Goal: Information Seeking & Learning: Learn about a topic

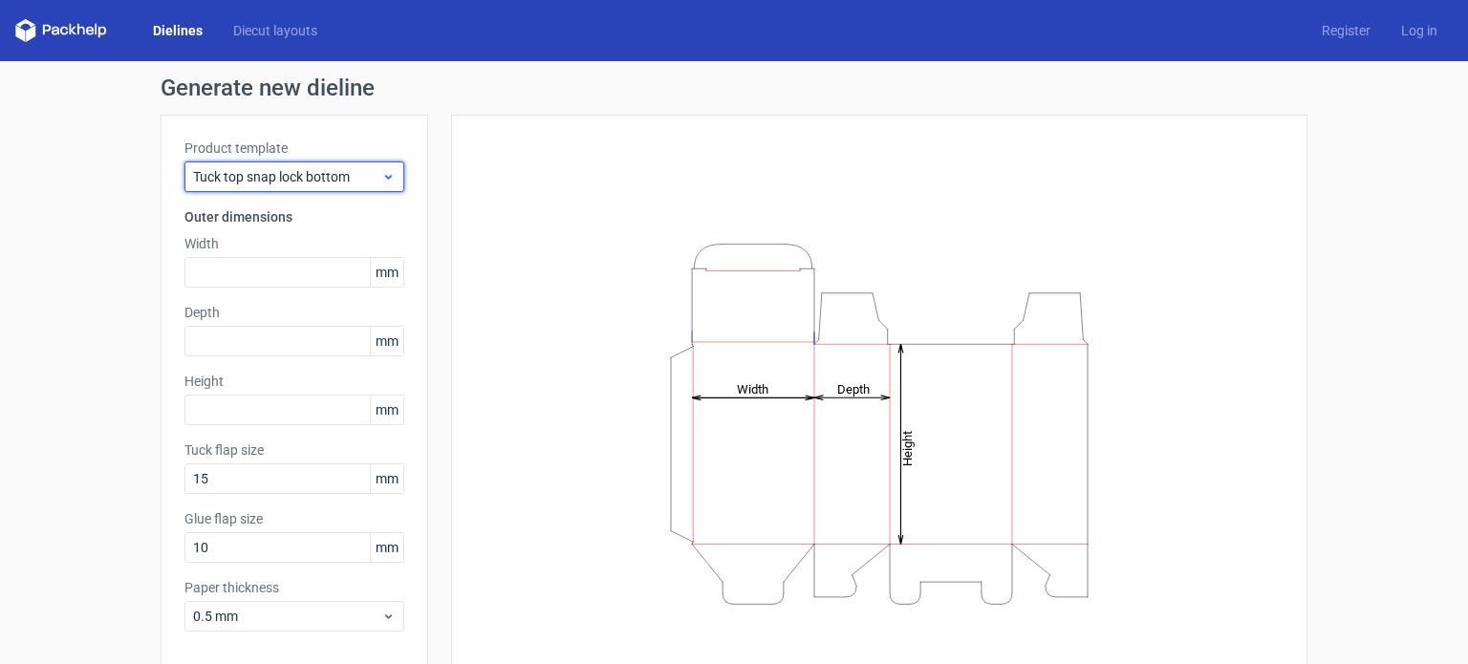
click at [369, 170] on span "Tuck top snap lock bottom" at bounding box center [287, 176] width 188 height 19
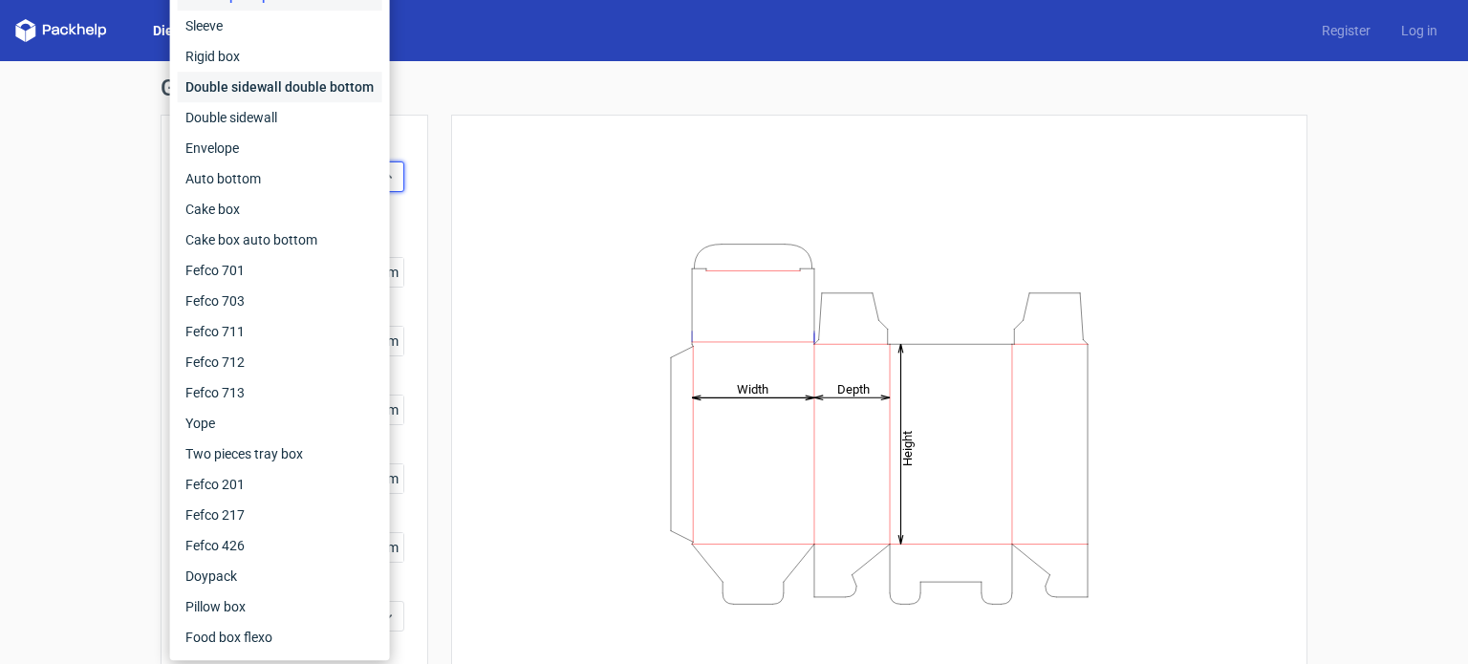
click at [312, 95] on div "Double sidewall double bottom" at bounding box center [280, 87] width 205 height 31
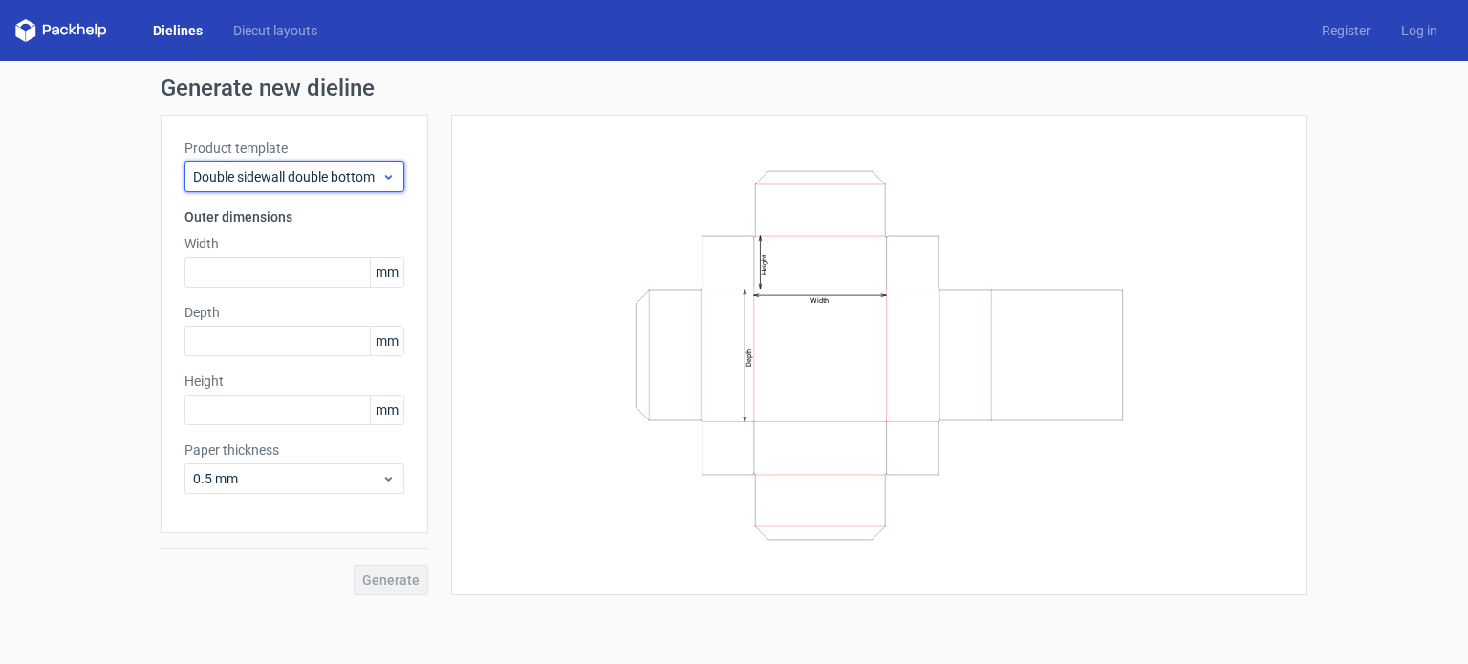
click at [362, 172] on span "Double sidewall double bottom" at bounding box center [287, 176] width 188 height 19
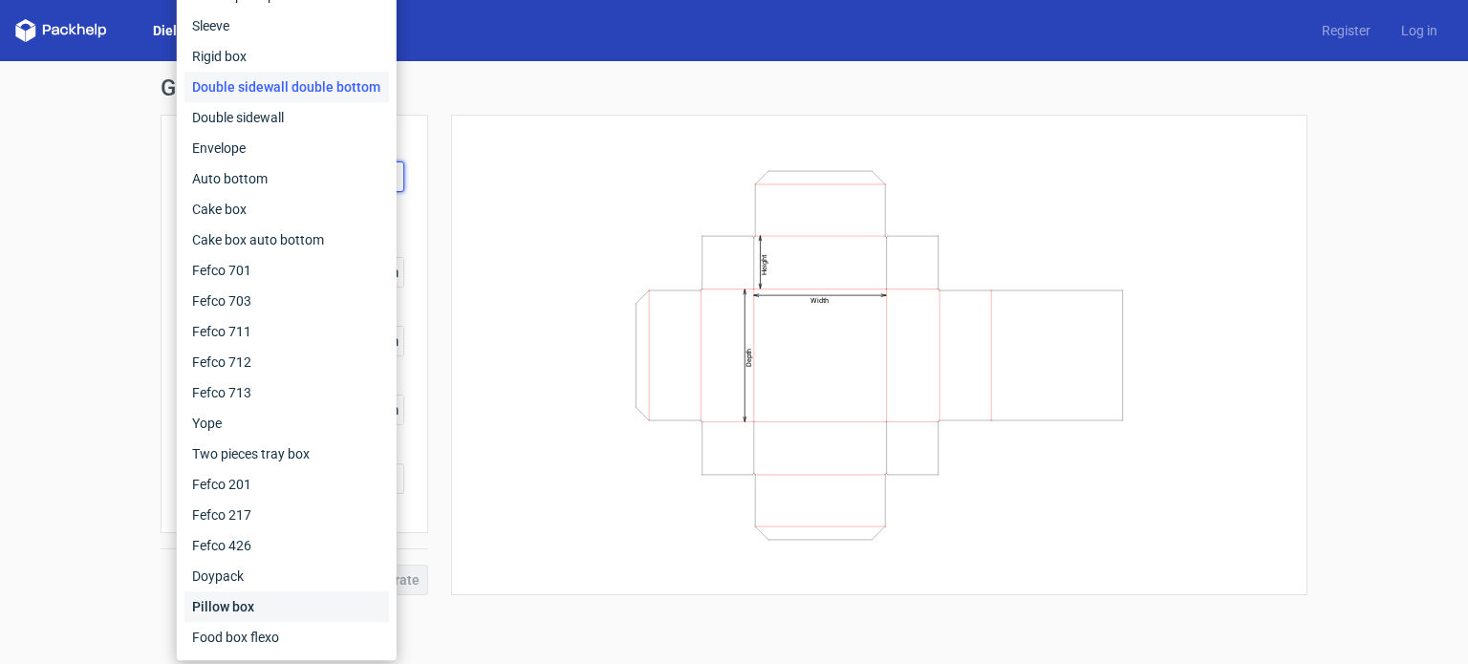
click at [297, 603] on div "Pillow box" at bounding box center [286, 607] width 205 height 31
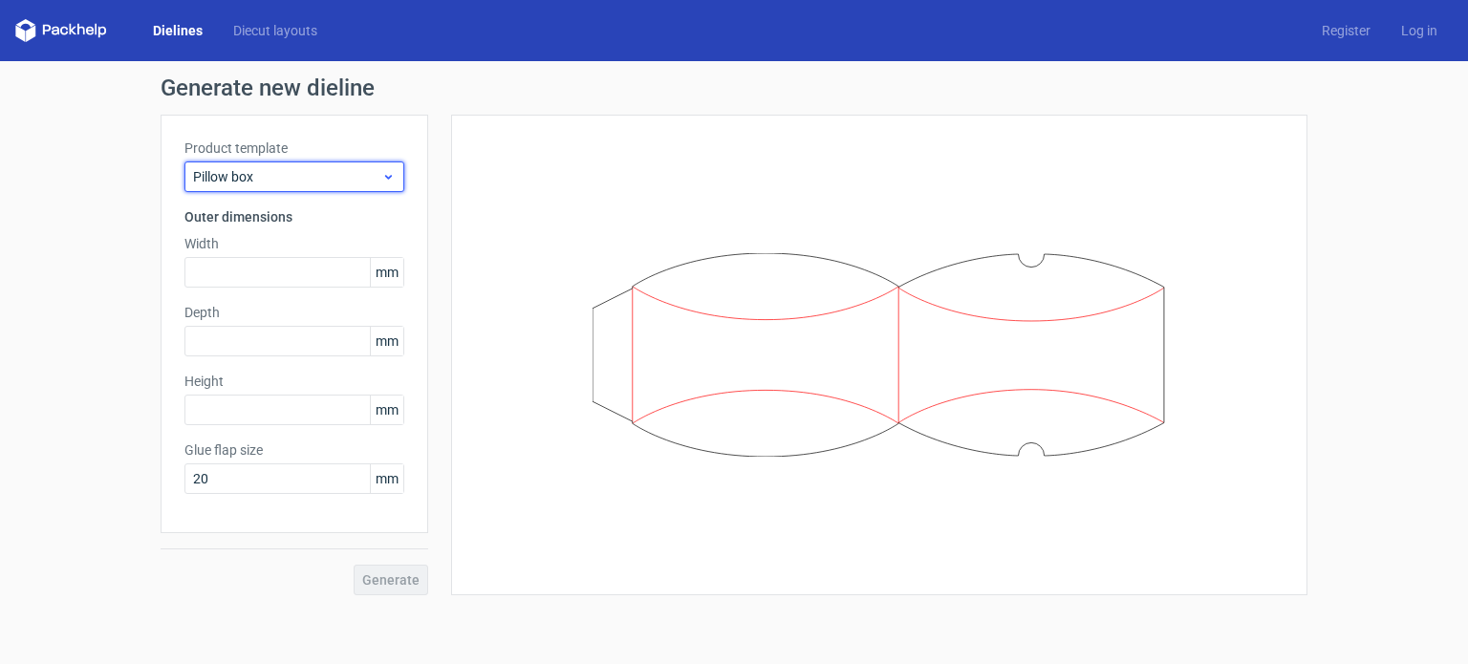
click at [319, 171] on span "Pillow box" at bounding box center [287, 176] width 188 height 19
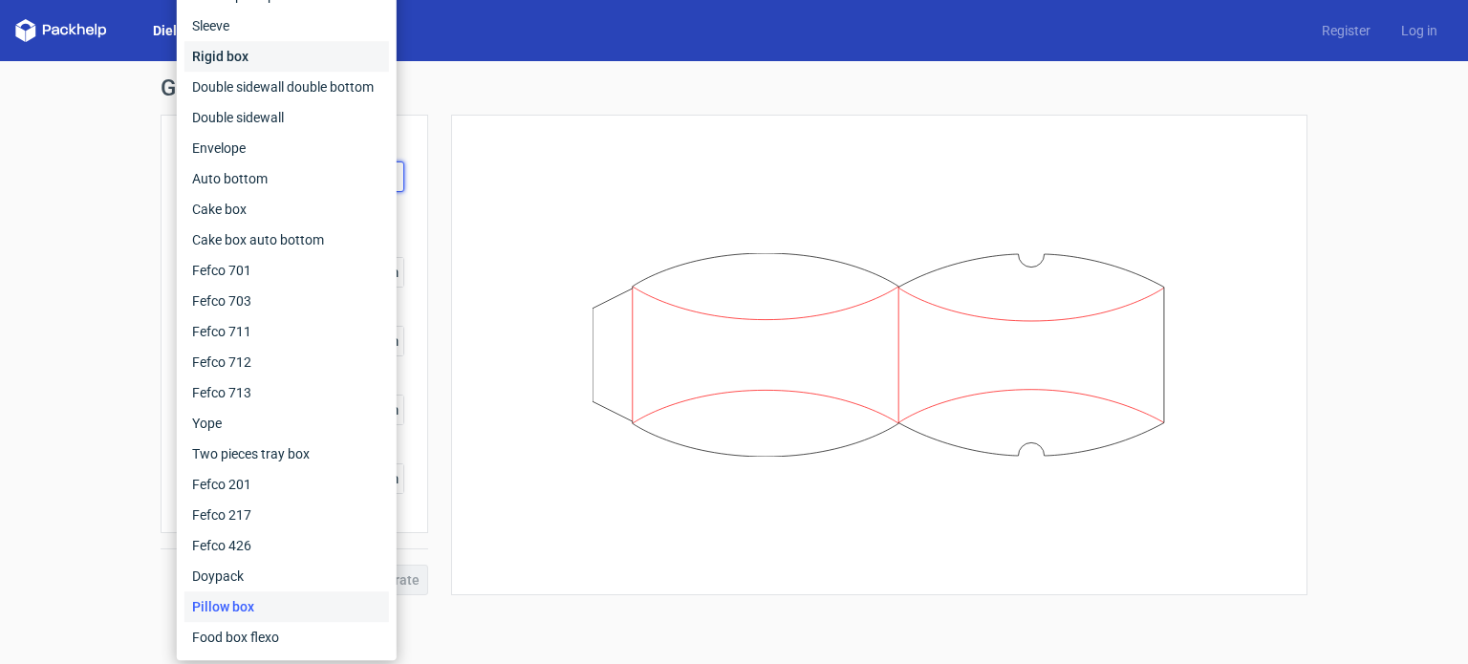
click at [253, 60] on div "Rigid box" at bounding box center [286, 56] width 205 height 31
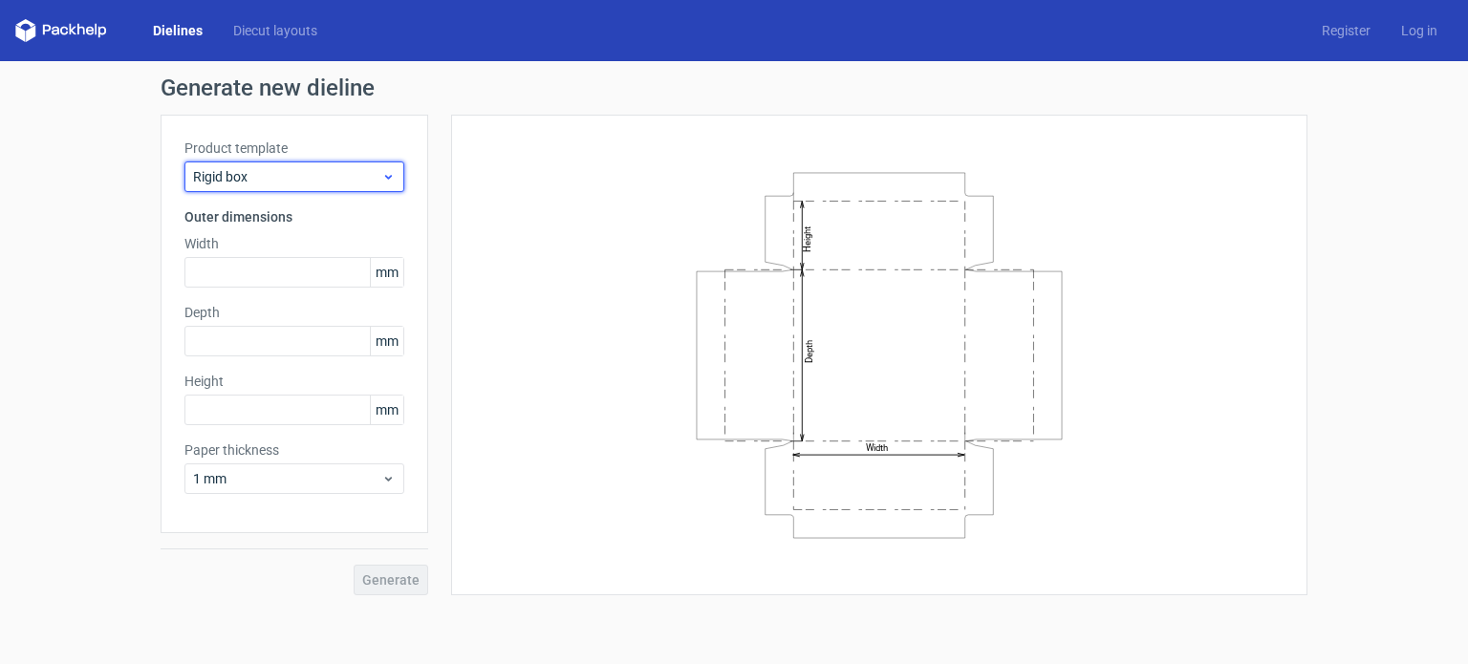
click at [321, 169] on span "Rigid box" at bounding box center [287, 176] width 188 height 19
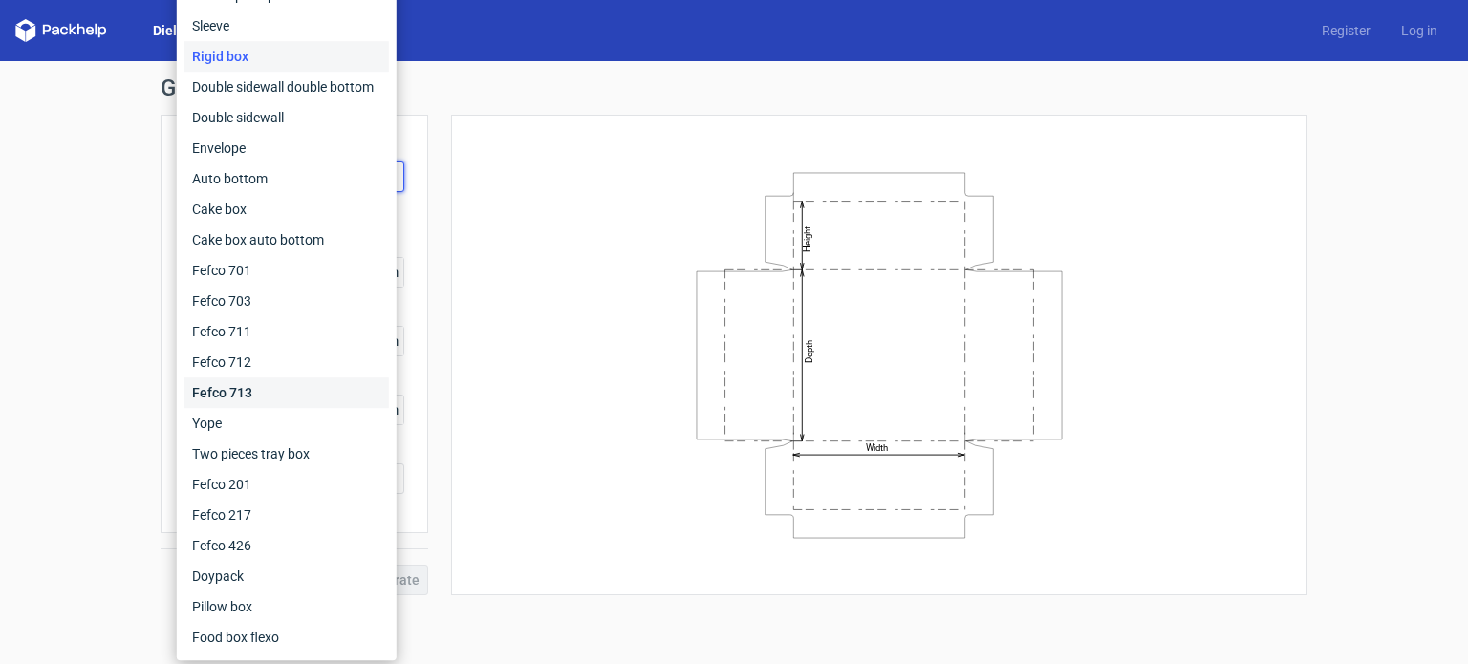
click at [308, 394] on div "Fefco 713" at bounding box center [286, 392] width 205 height 31
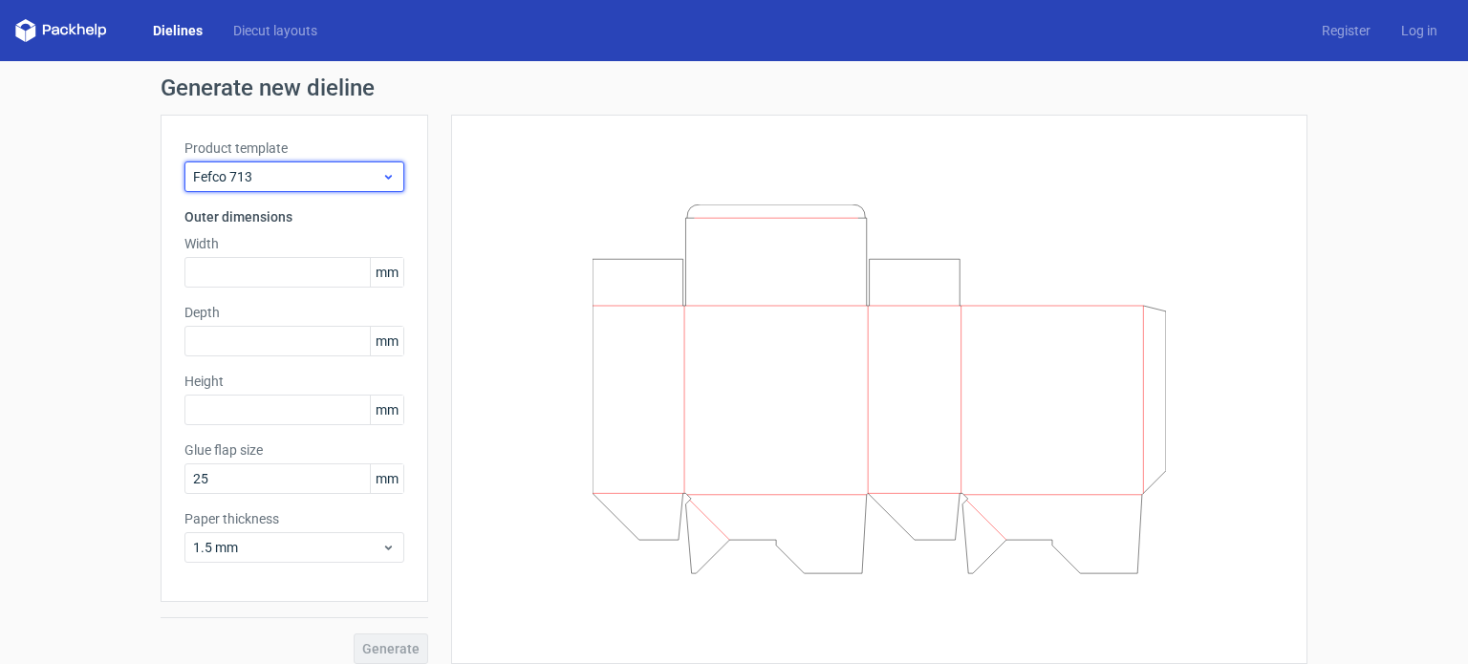
click at [352, 167] on span "Fefco 713" at bounding box center [287, 176] width 188 height 19
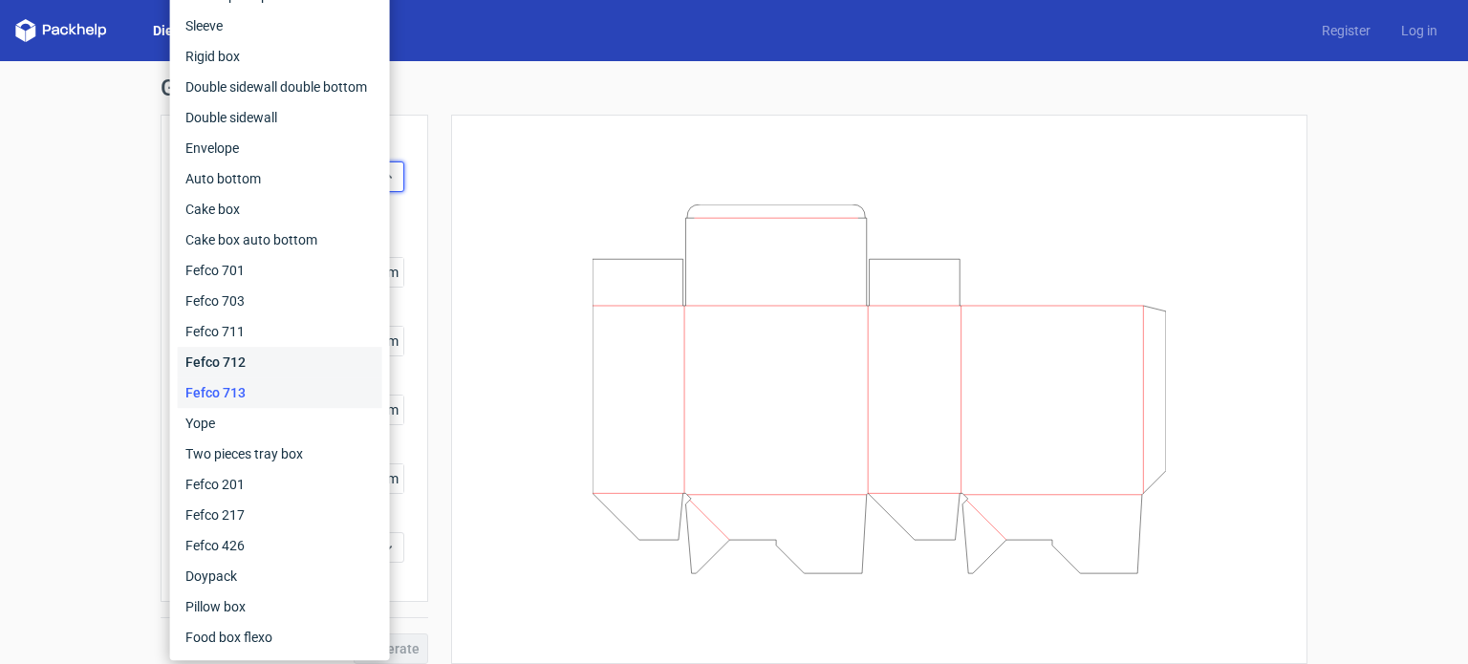
click at [278, 355] on div "Fefco 712" at bounding box center [280, 362] width 205 height 31
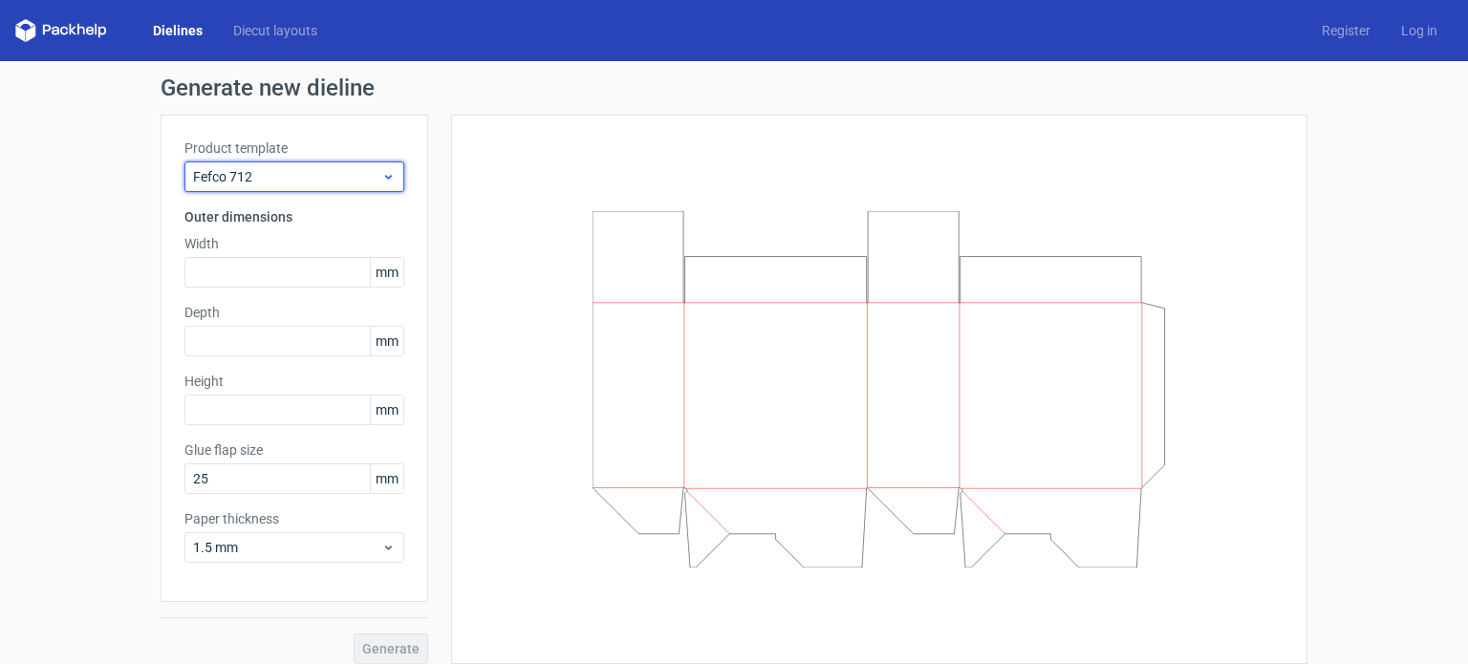
click at [296, 182] on span "Fefco 712" at bounding box center [287, 176] width 188 height 19
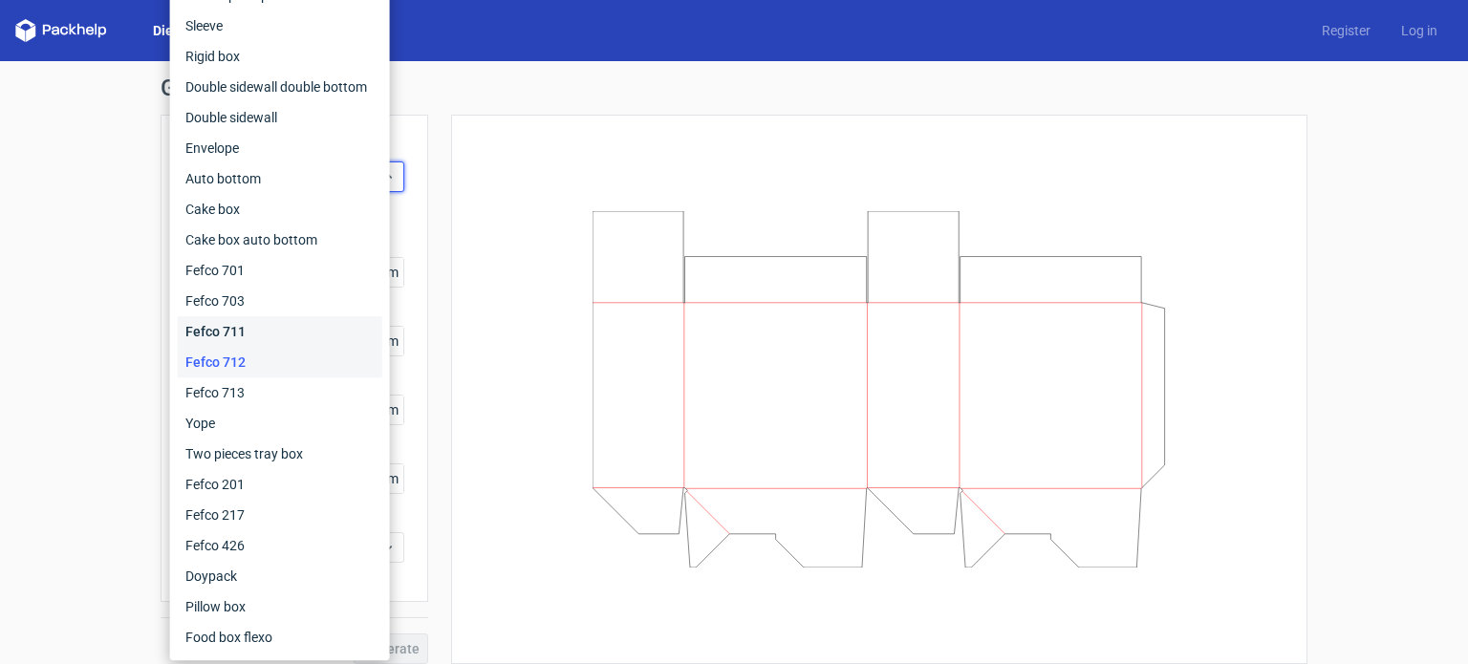
click at [271, 324] on div "Fefco 711" at bounding box center [280, 331] width 205 height 31
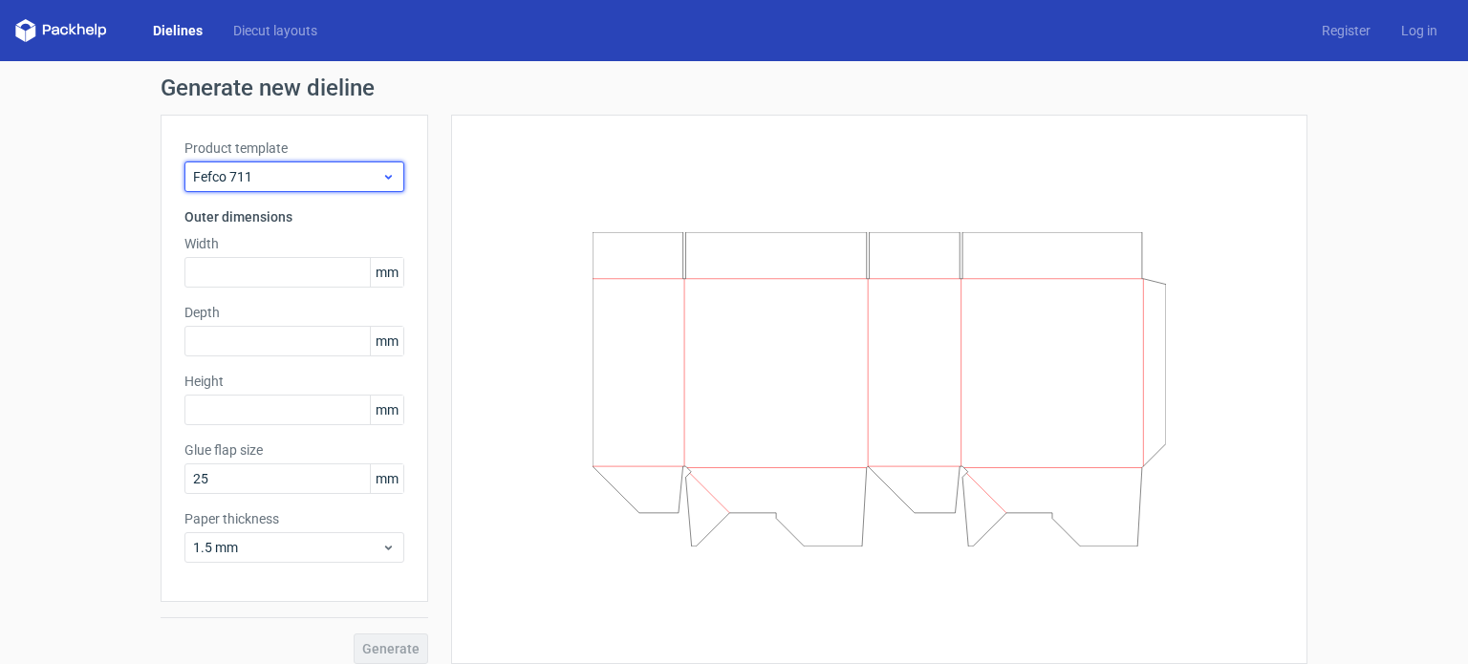
click at [289, 190] on div "Fefco 711" at bounding box center [294, 177] width 220 height 31
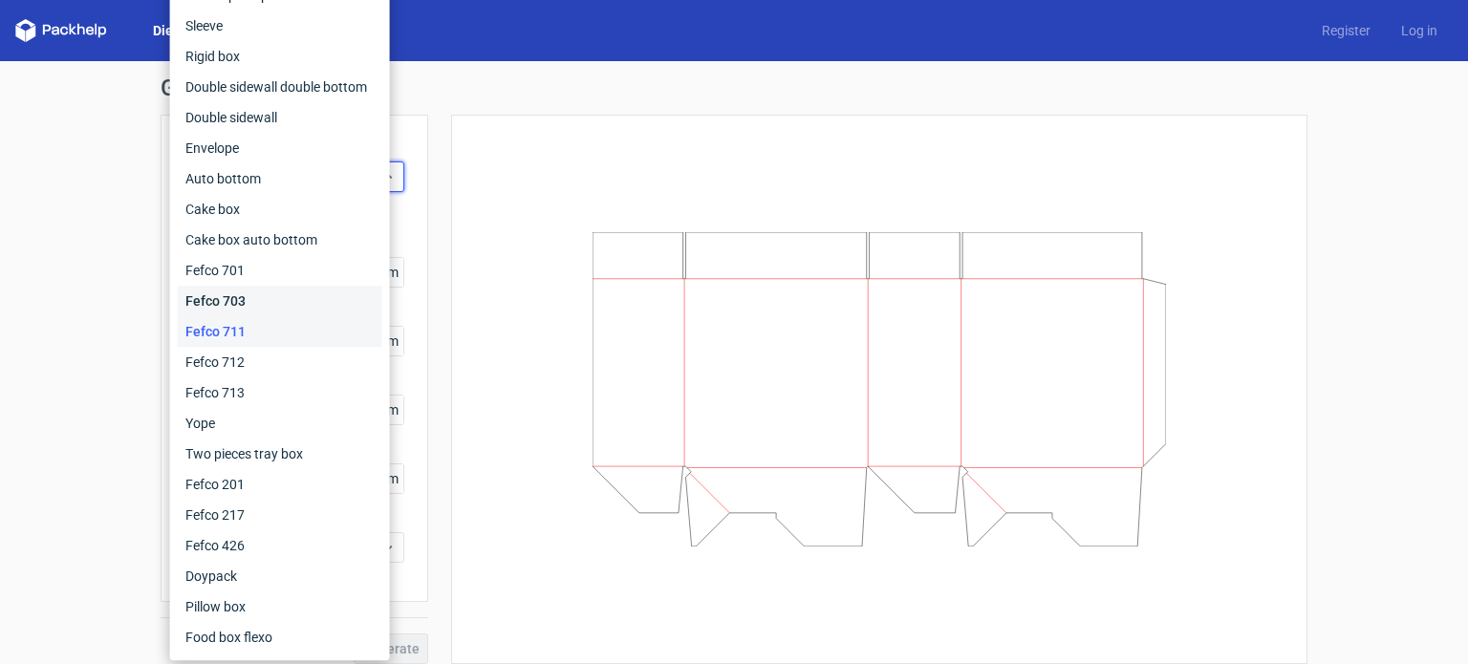
click at [271, 293] on div "Fefco 703" at bounding box center [280, 301] width 205 height 31
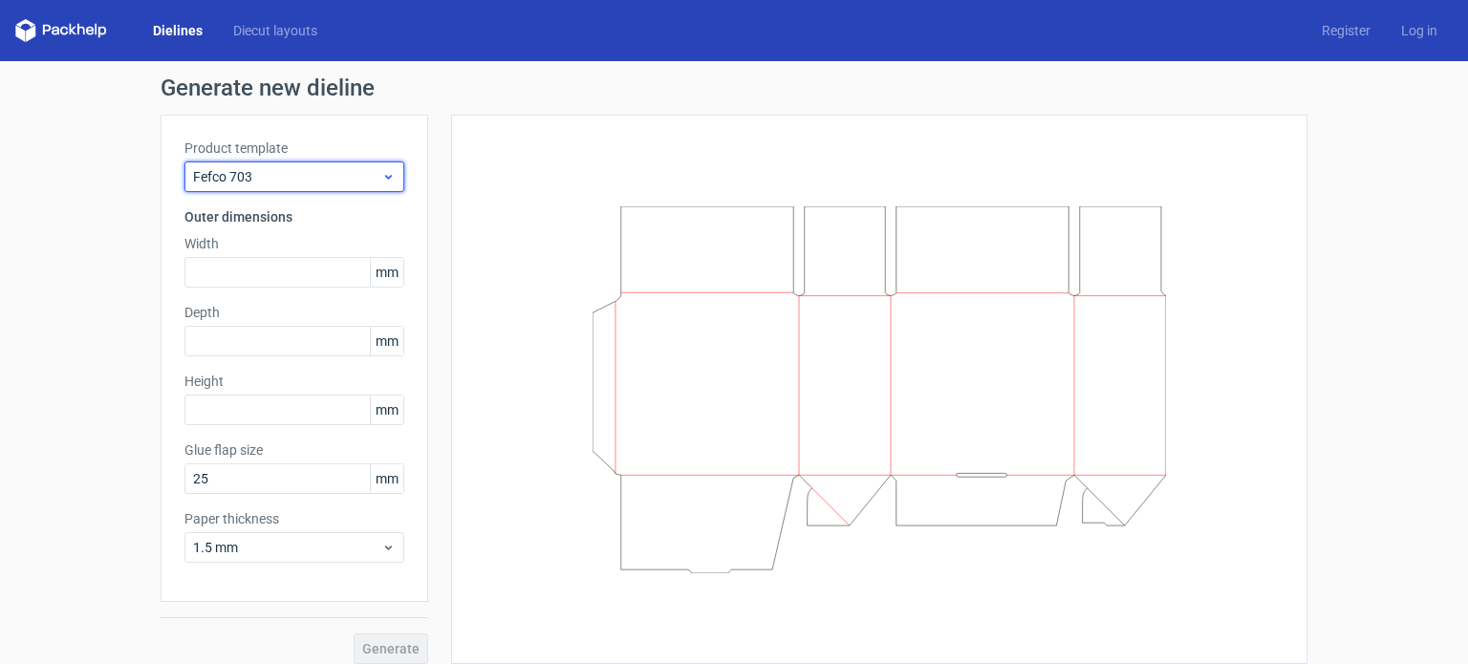
click at [291, 181] on span "Fefco 703" at bounding box center [287, 176] width 188 height 19
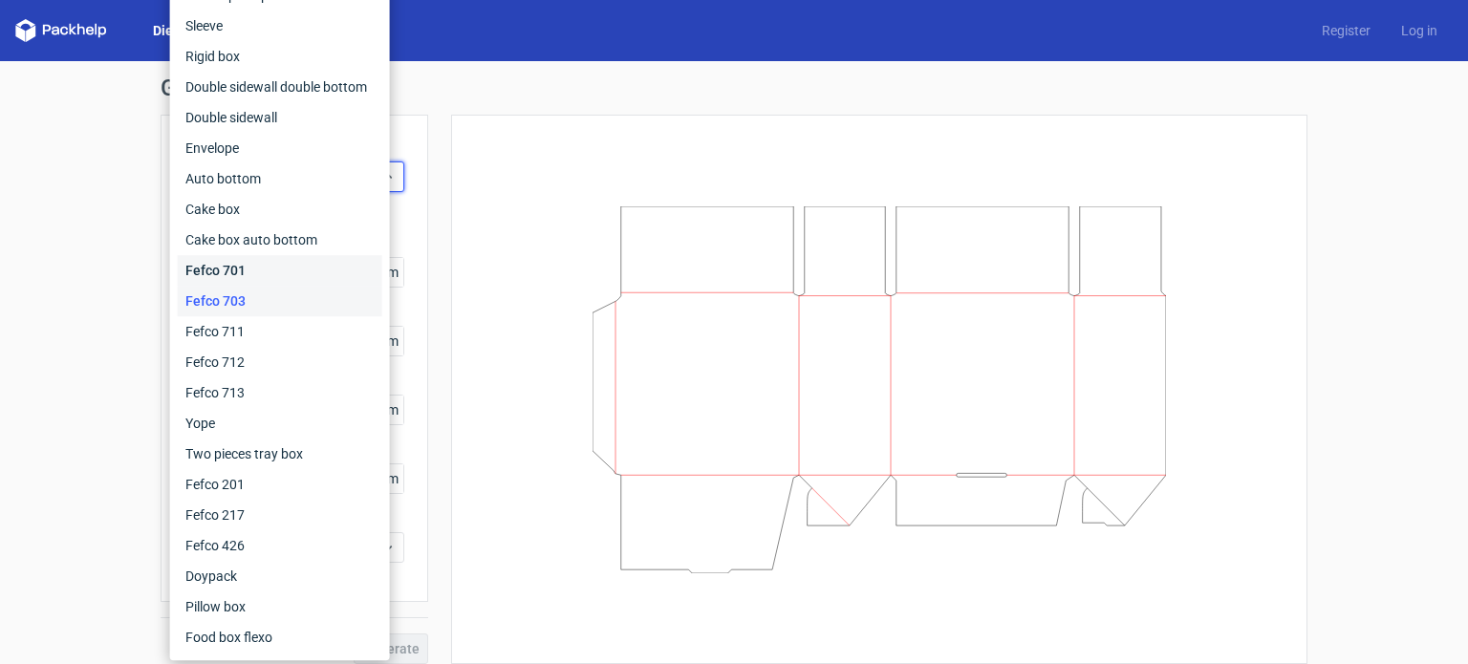
click at [255, 260] on div "Fefco 701" at bounding box center [280, 270] width 205 height 31
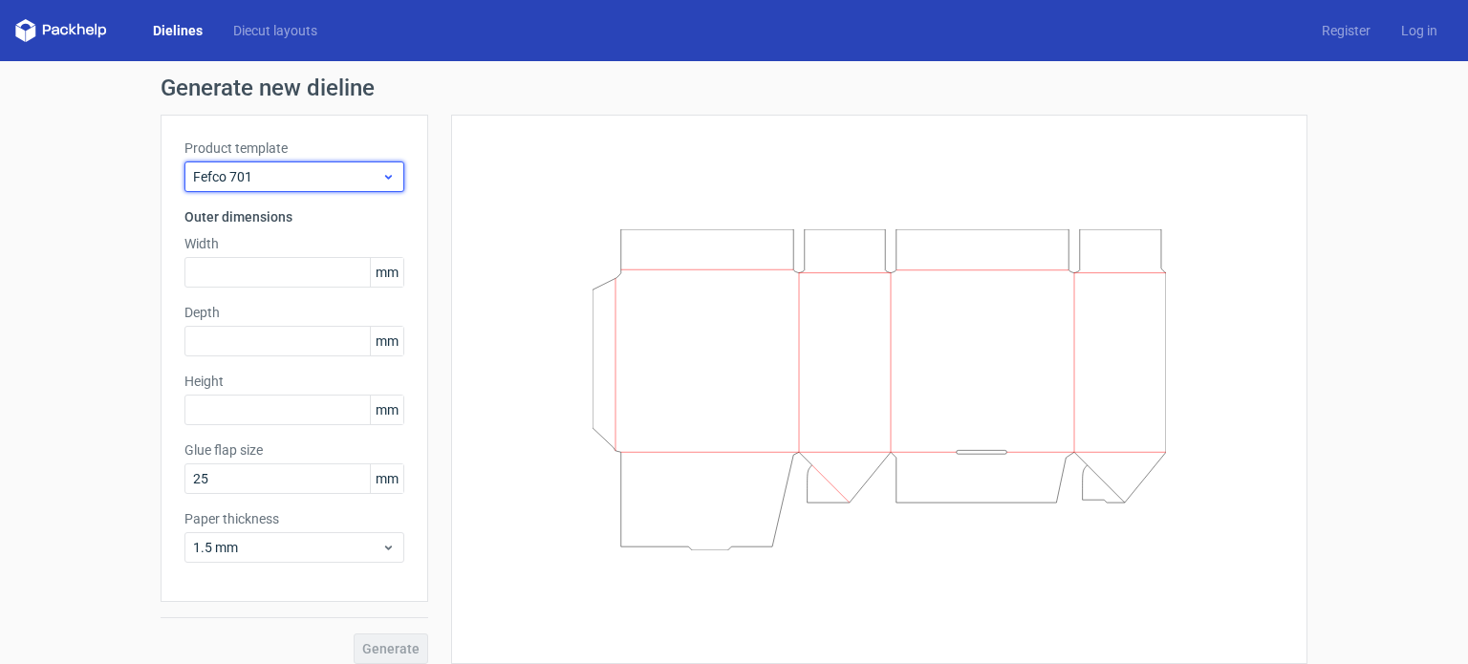
click at [276, 182] on span "Fefco 701" at bounding box center [287, 176] width 188 height 19
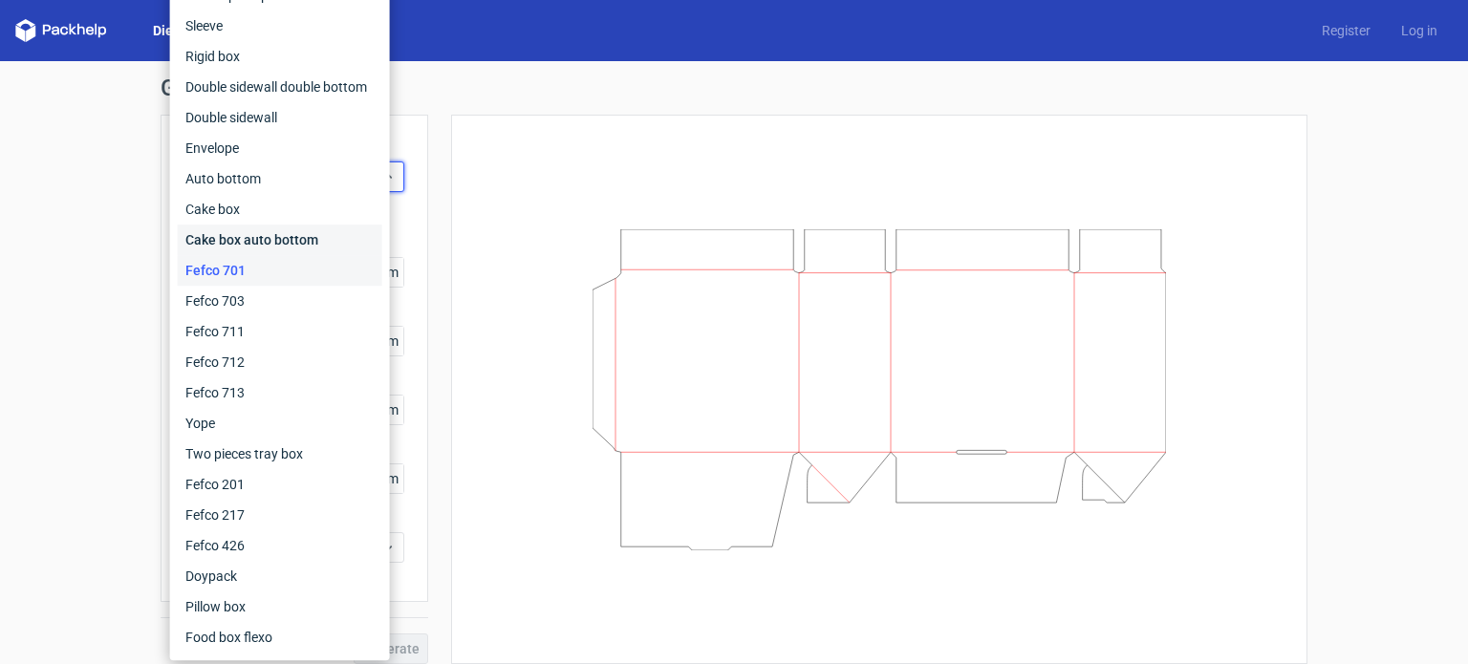
click at [271, 241] on div "Cake box auto bottom" at bounding box center [280, 240] width 205 height 31
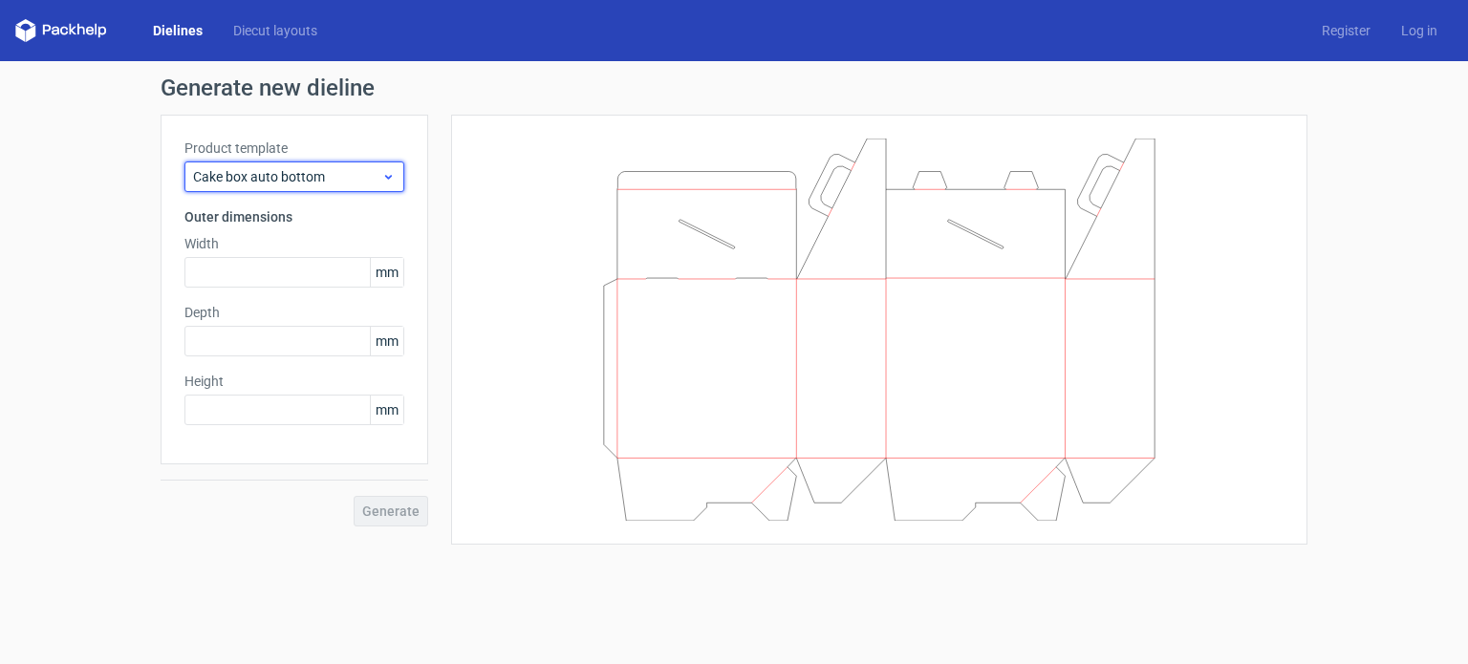
click at [287, 183] on span "Cake box auto bottom" at bounding box center [287, 176] width 188 height 19
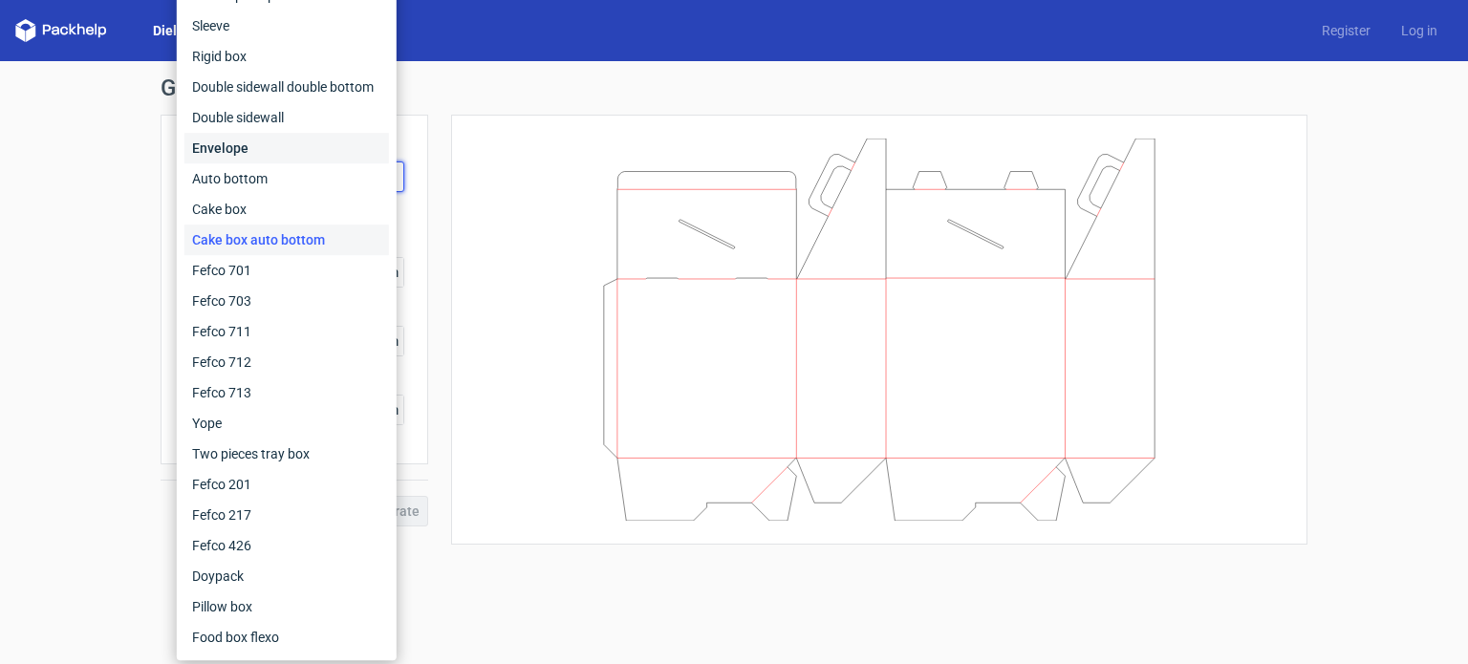
click at [279, 154] on div "Envelope" at bounding box center [286, 148] width 205 height 31
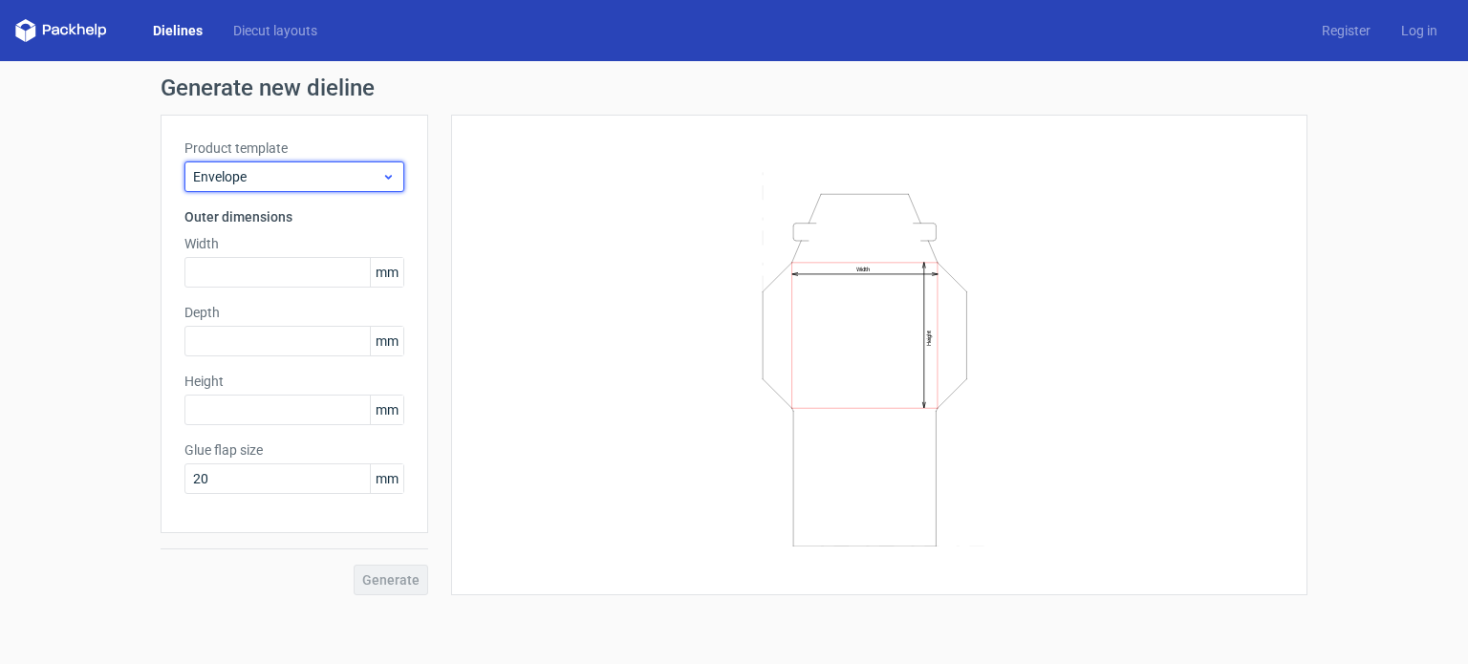
click at [278, 176] on span "Envelope" at bounding box center [287, 176] width 188 height 19
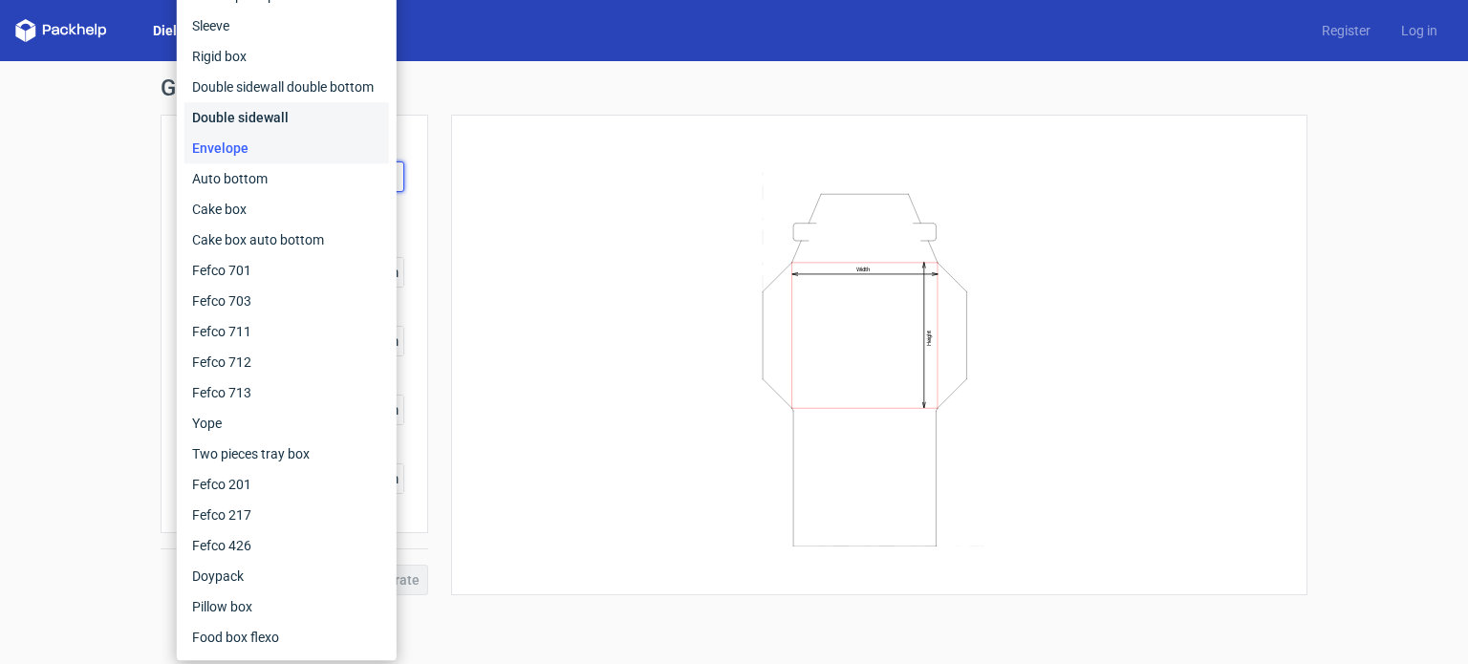
click at [276, 119] on div "Double sidewall" at bounding box center [286, 117] width 205 height 31
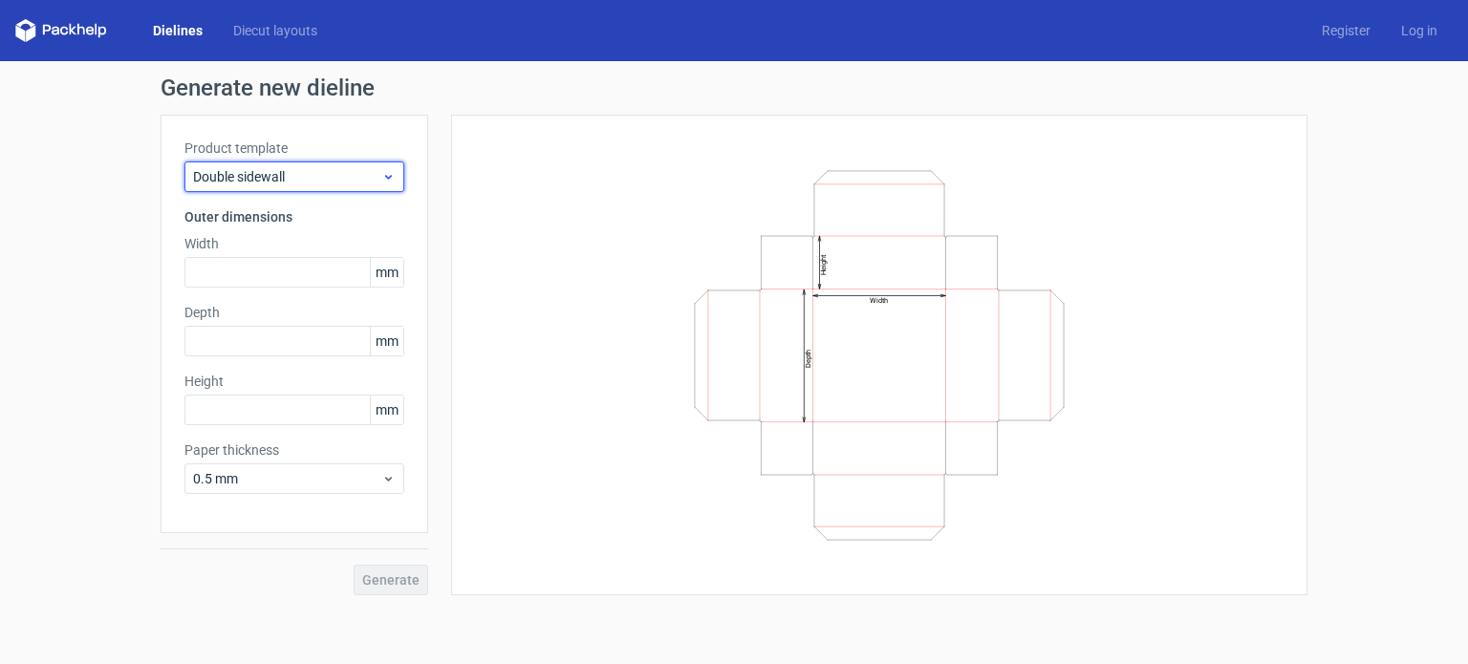
click at [282, 172] on span "Double sidewall" at bounding box center [287, 176] width 188 height 19
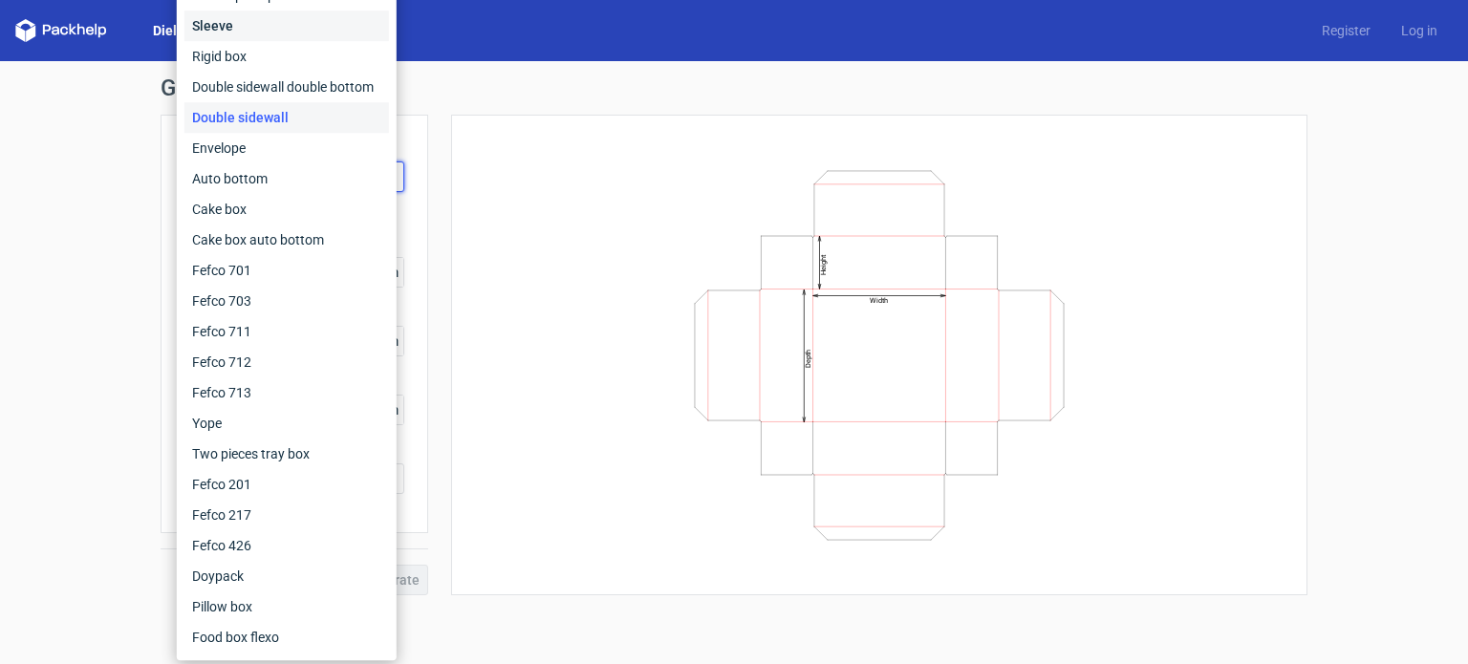
click at [232, 19] on div "Sleeve" at bounding box center [286, 26] width 205 height 31
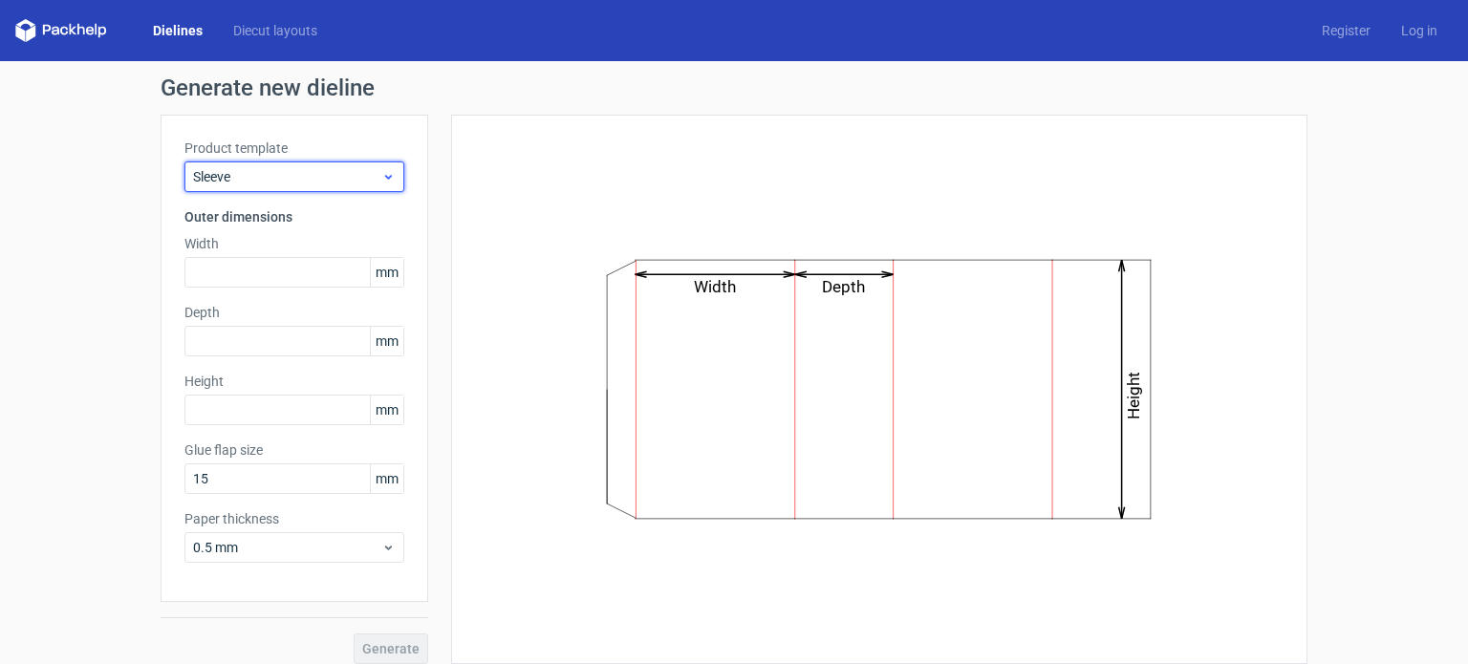
click at [257, 182] on span "Sleeve" at bounding box center [287, 176] width 188 height 19
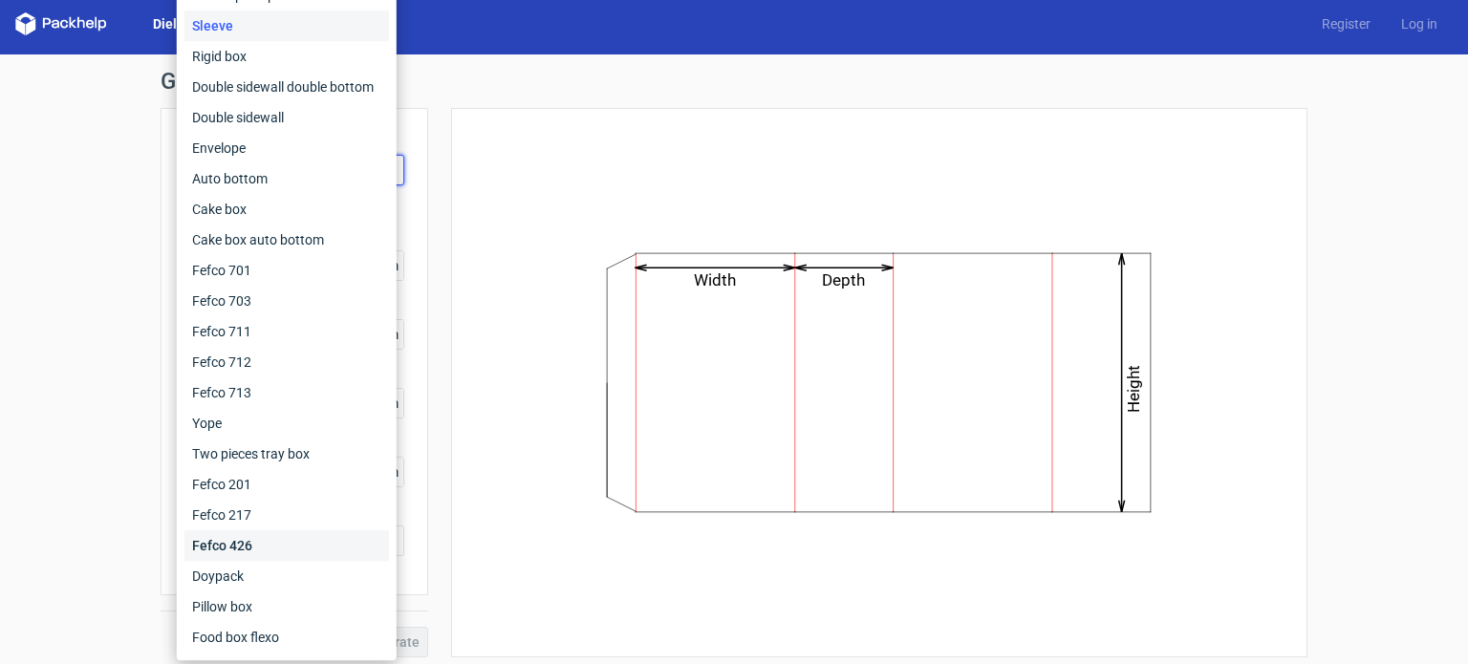
scroll to position [14, 0]
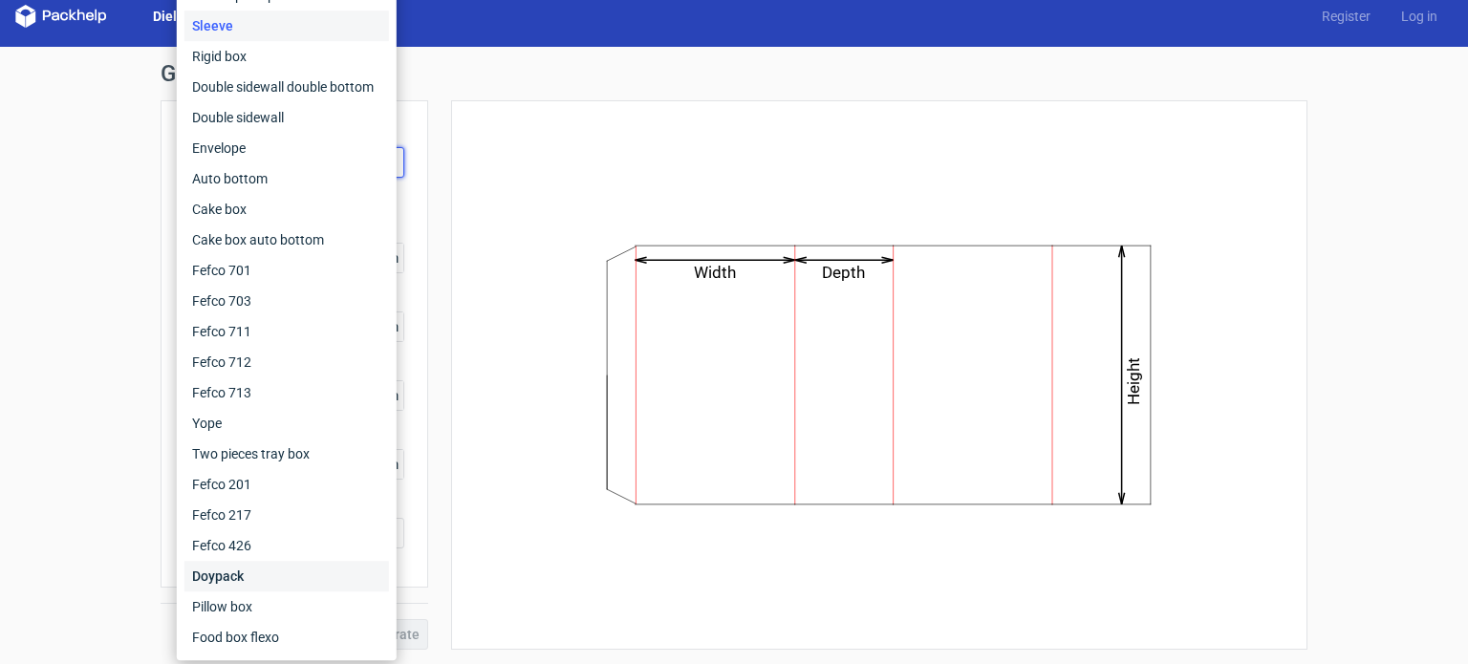
click at [313, 587] on div "Doypack" at bounding box center [286, 576] width 205 height 31
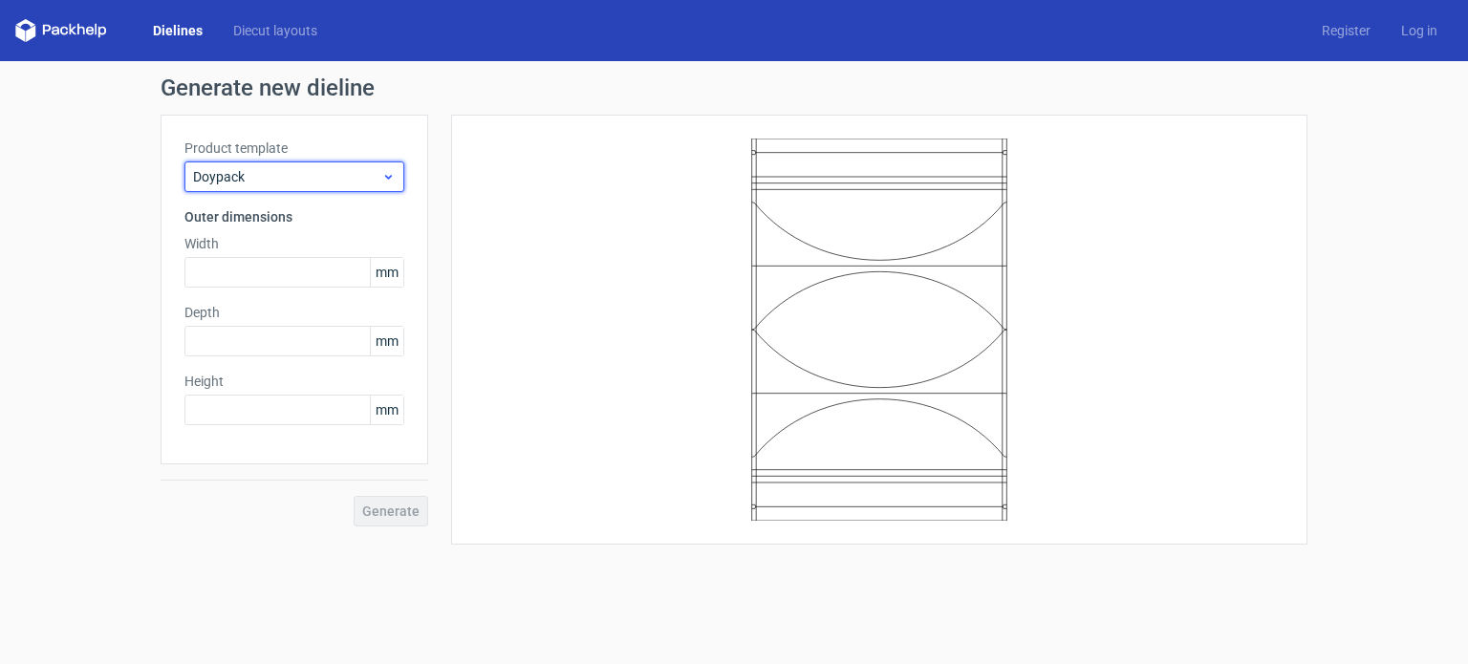
click at [285, 173] on span "Doypack" at bounding box center [287, 176] width 188 height 19
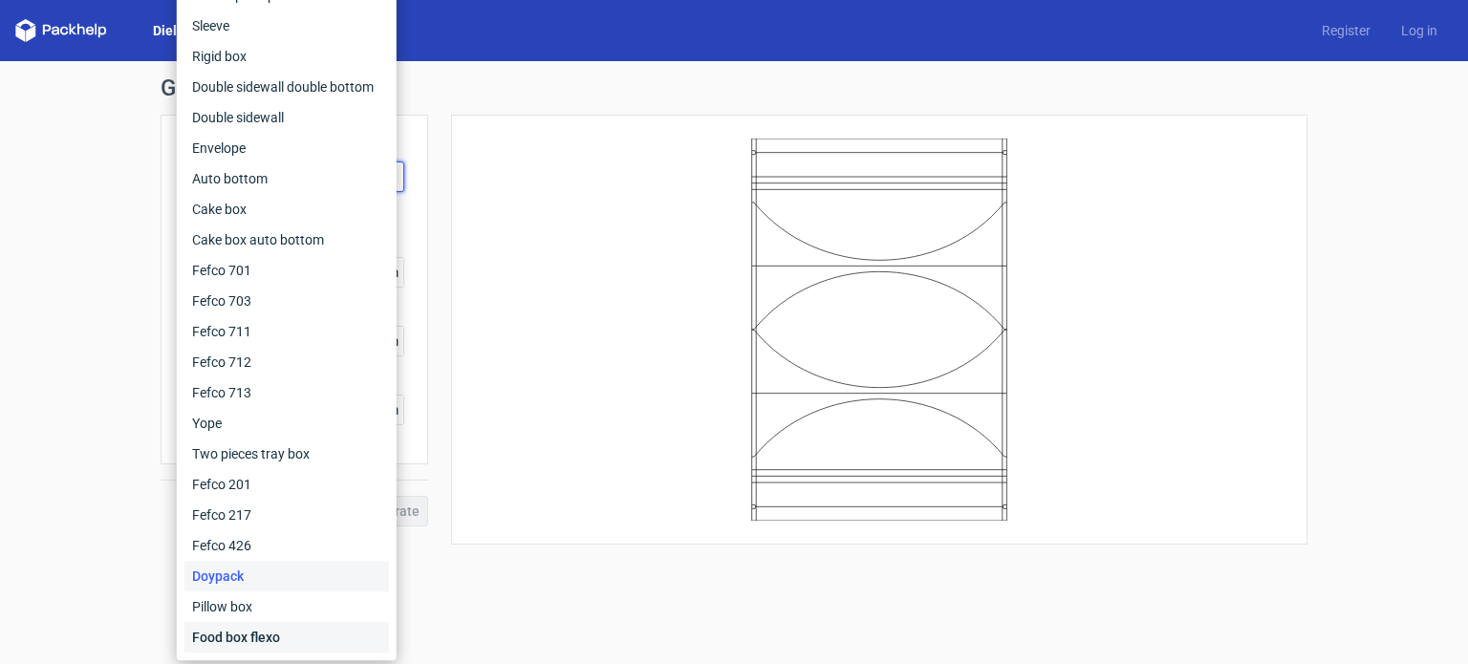
click at [278, 637] on div "Food box flexo" at bounding box center [286, 637] width 205 height 31
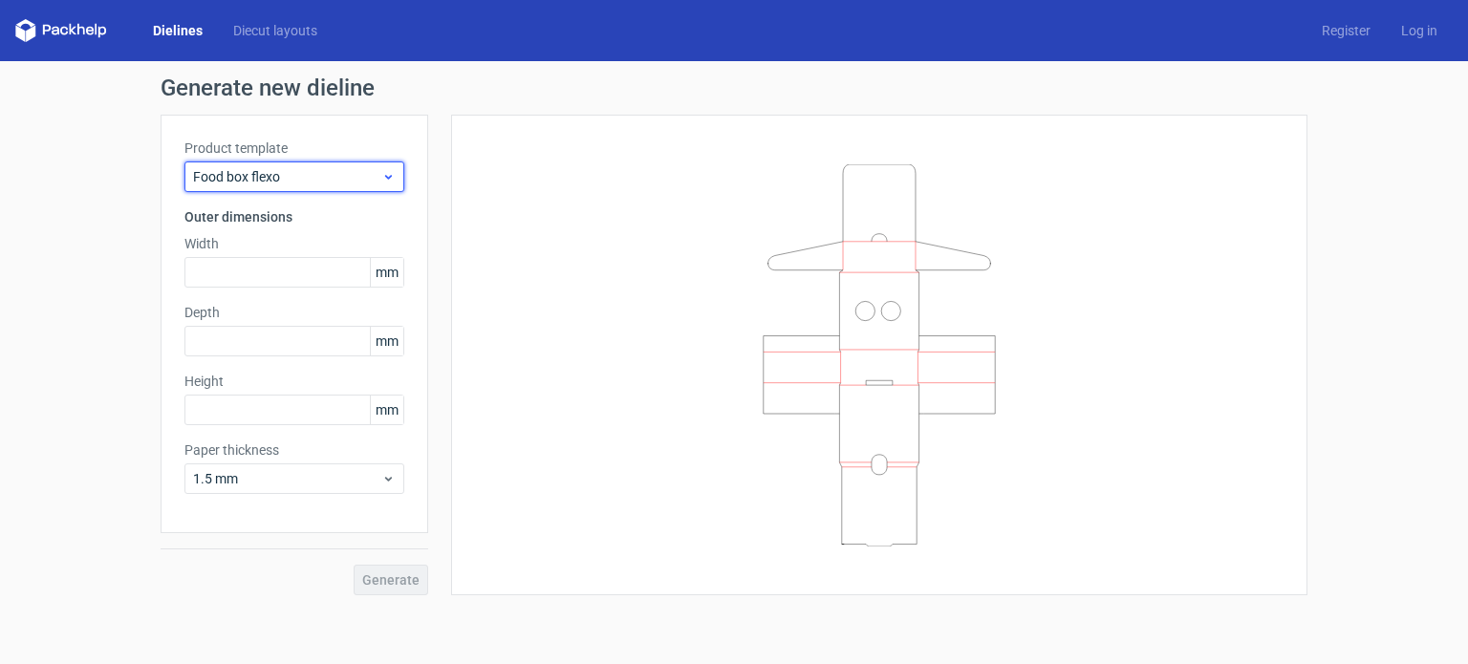
click at [284, 175] on span "Food box flexo" at bounding box center [287, 176] width 188 height 19
